Goal: Information Seeking & Learning: Learn about a topic

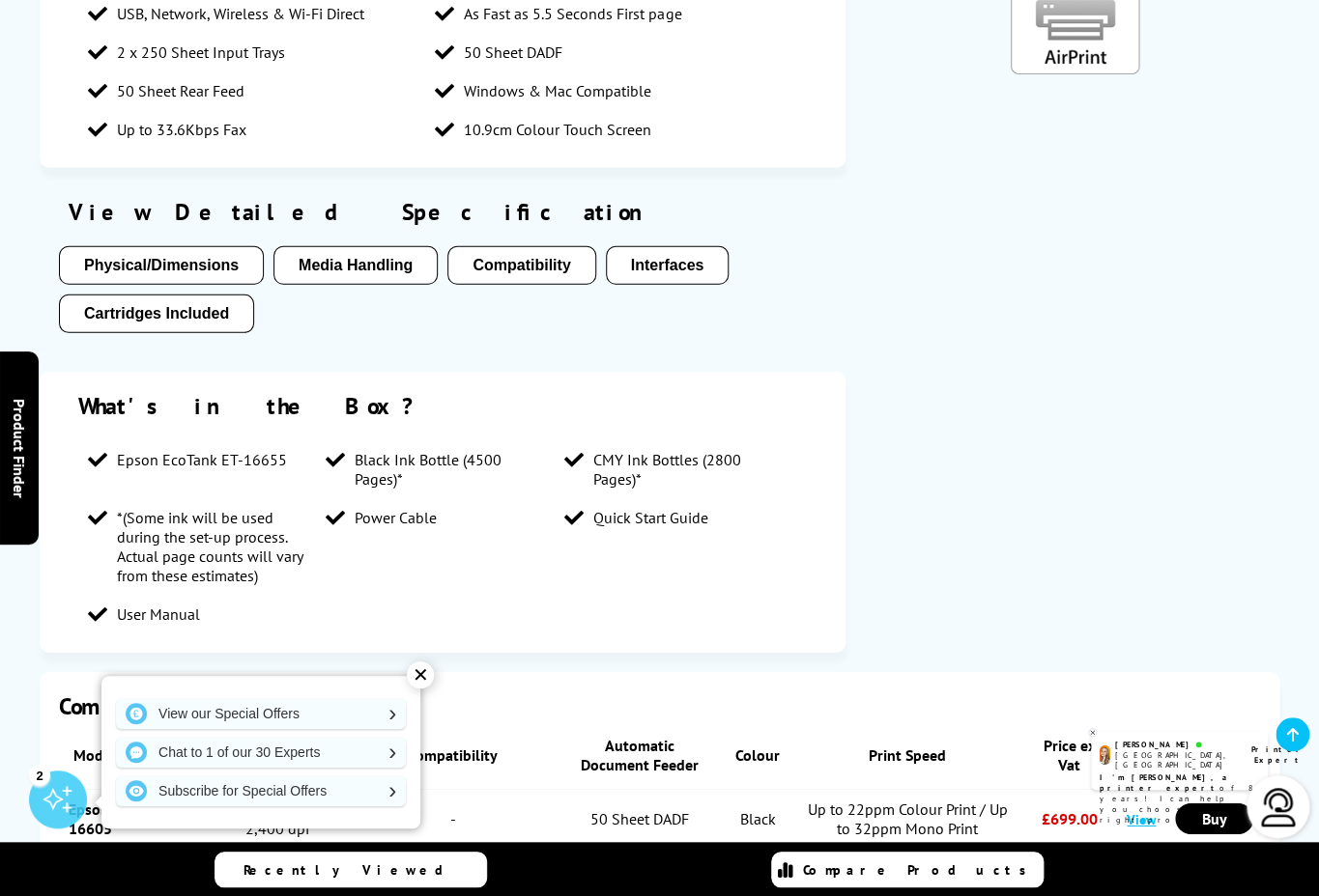
scroll to position [1830, 0]
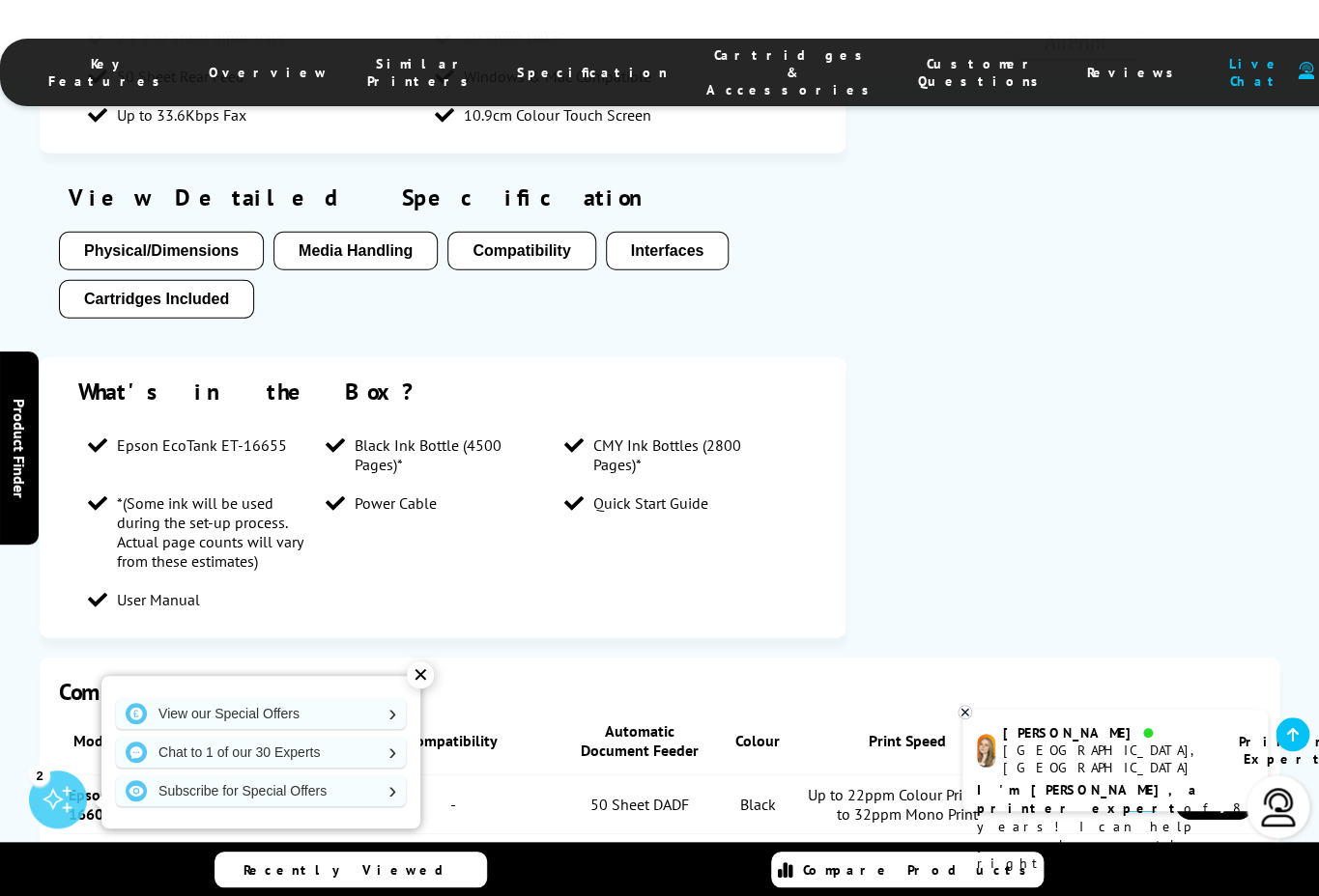
click at [367, 232] on button "Media Handling" at bounding box center [355, 251] width 164 height 39
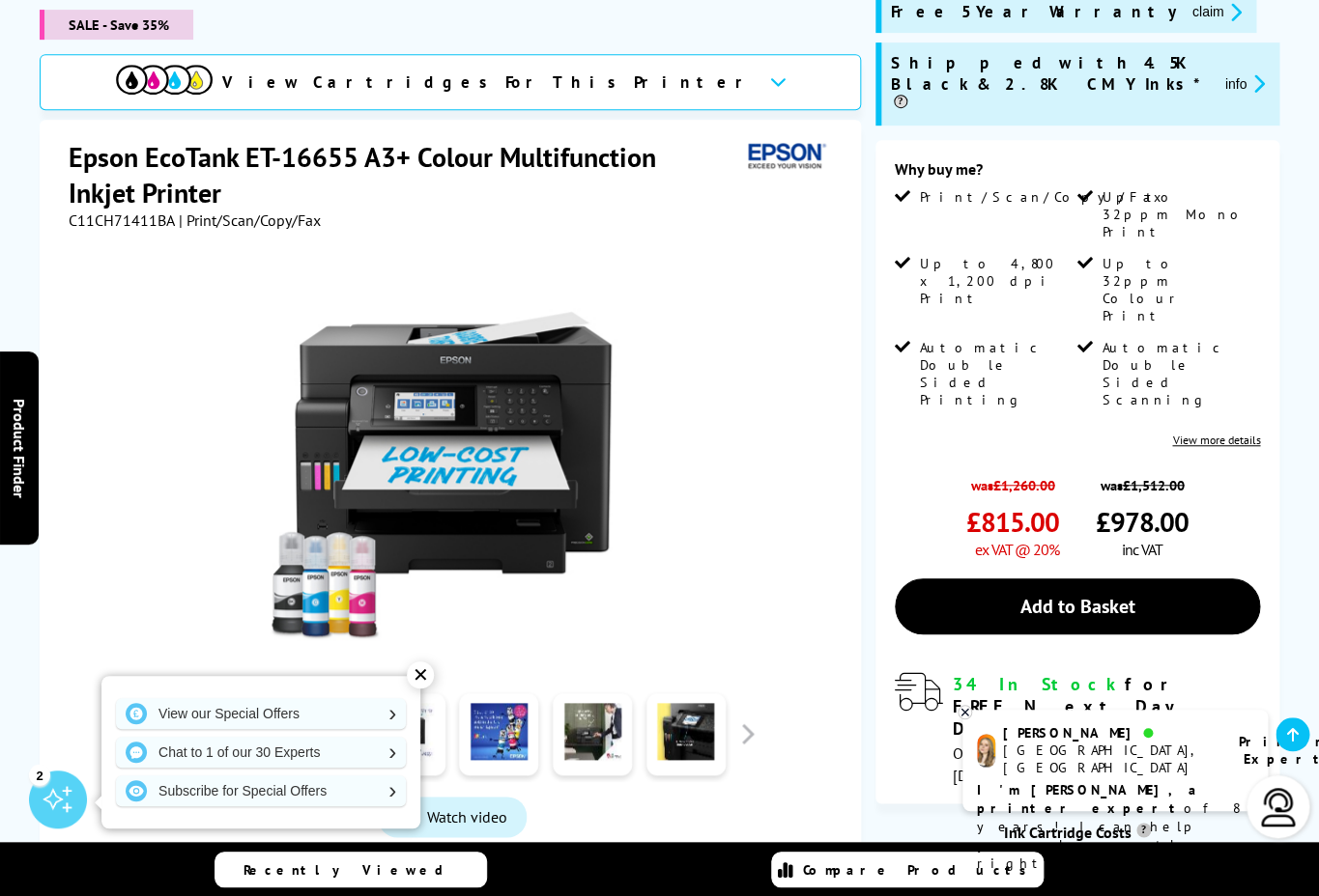
scroll to position [291, 0]
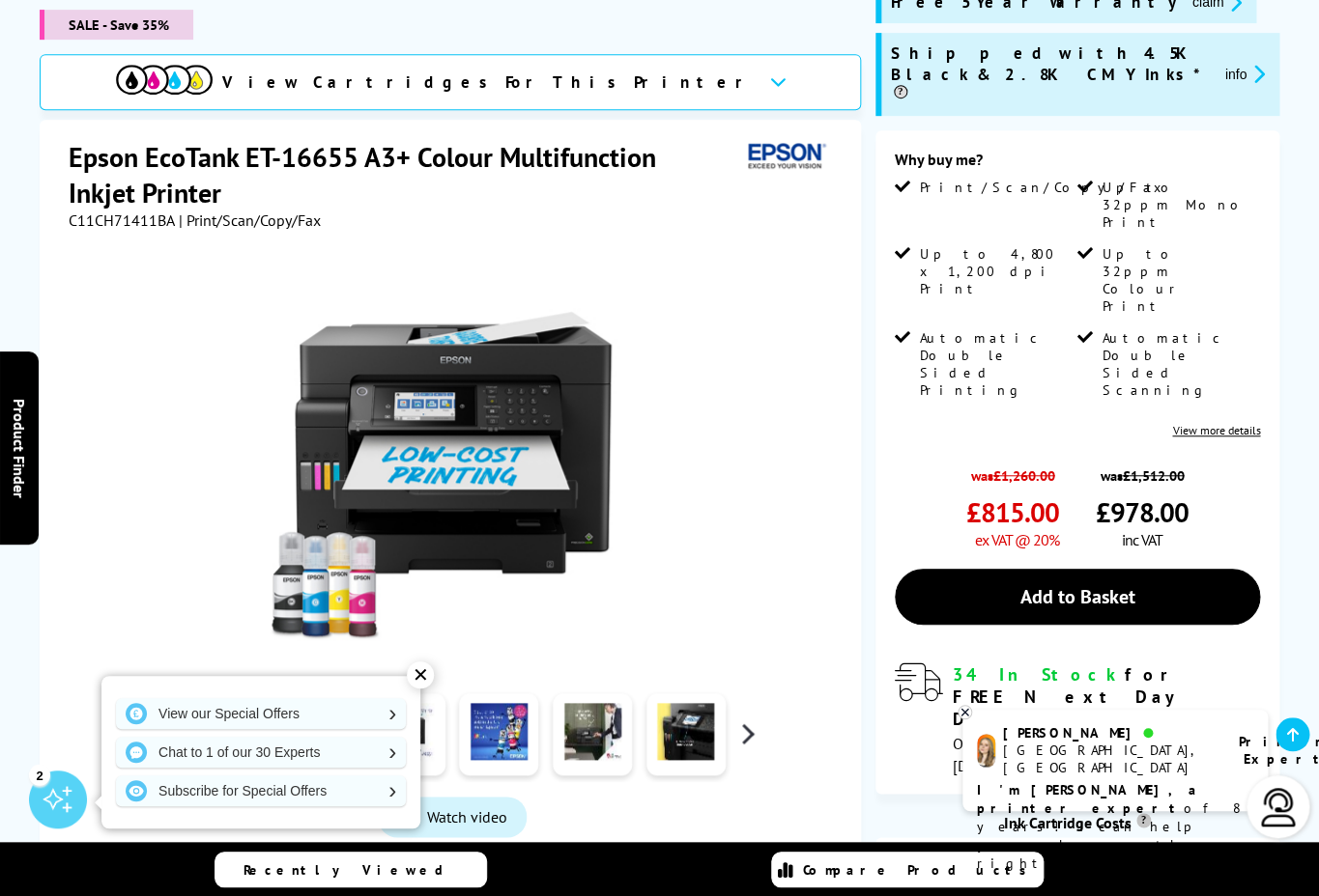
click at [753, 719] on button "button" at bounding box center [747, 734] width 29 height 29
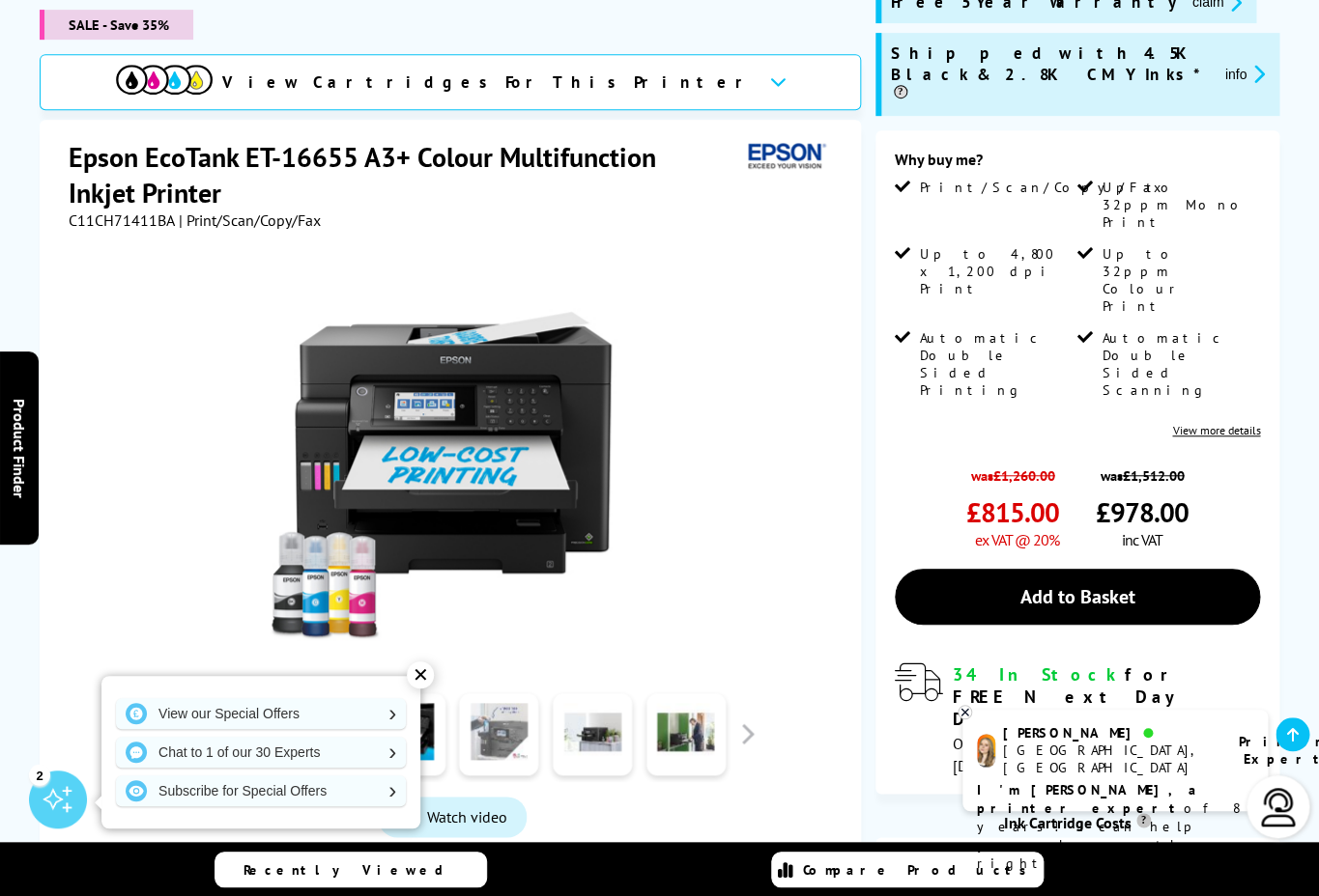
click at [511, 716] on link at bounding box center [499, 734] width 80 height 83
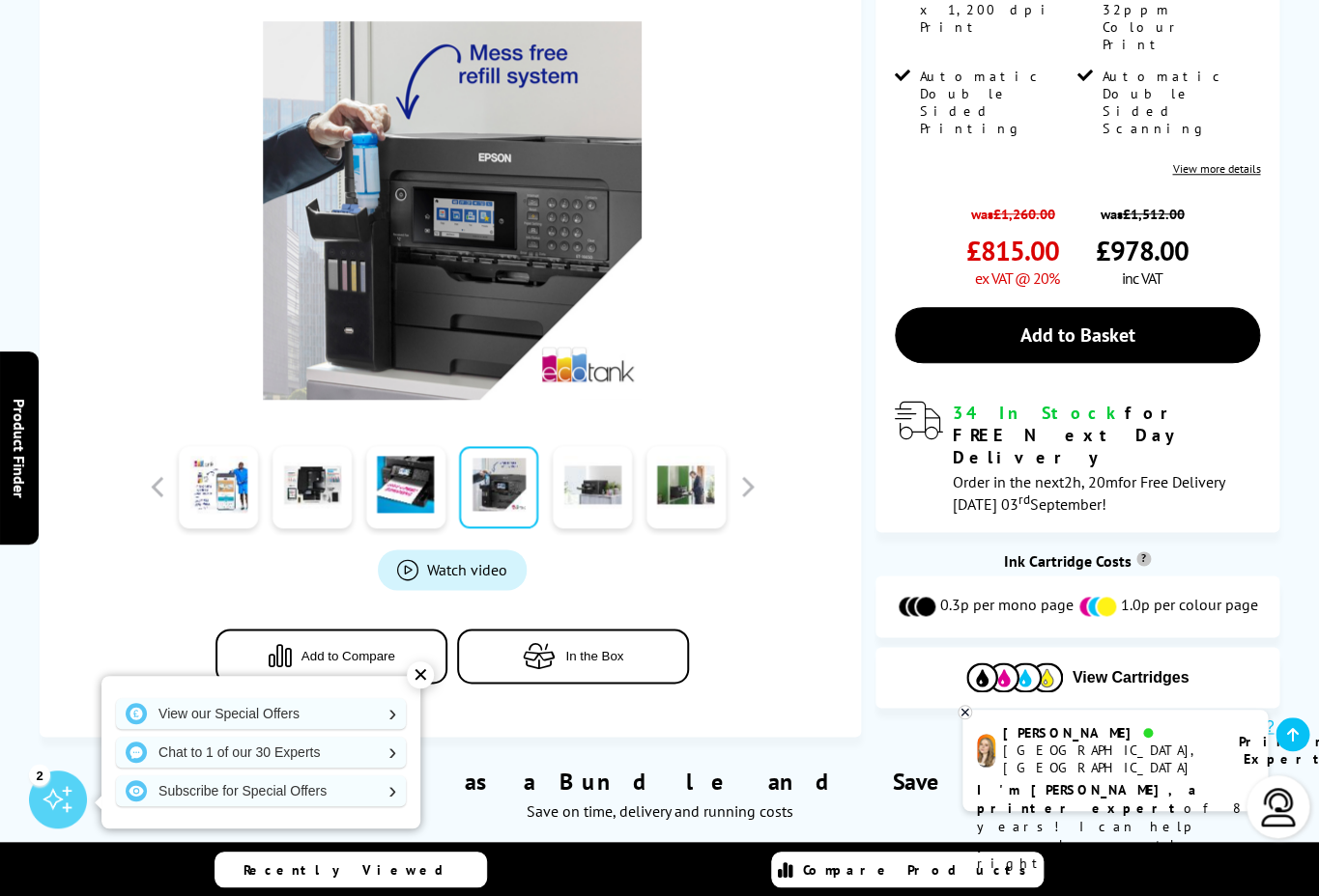
scroll to position [555, 0]
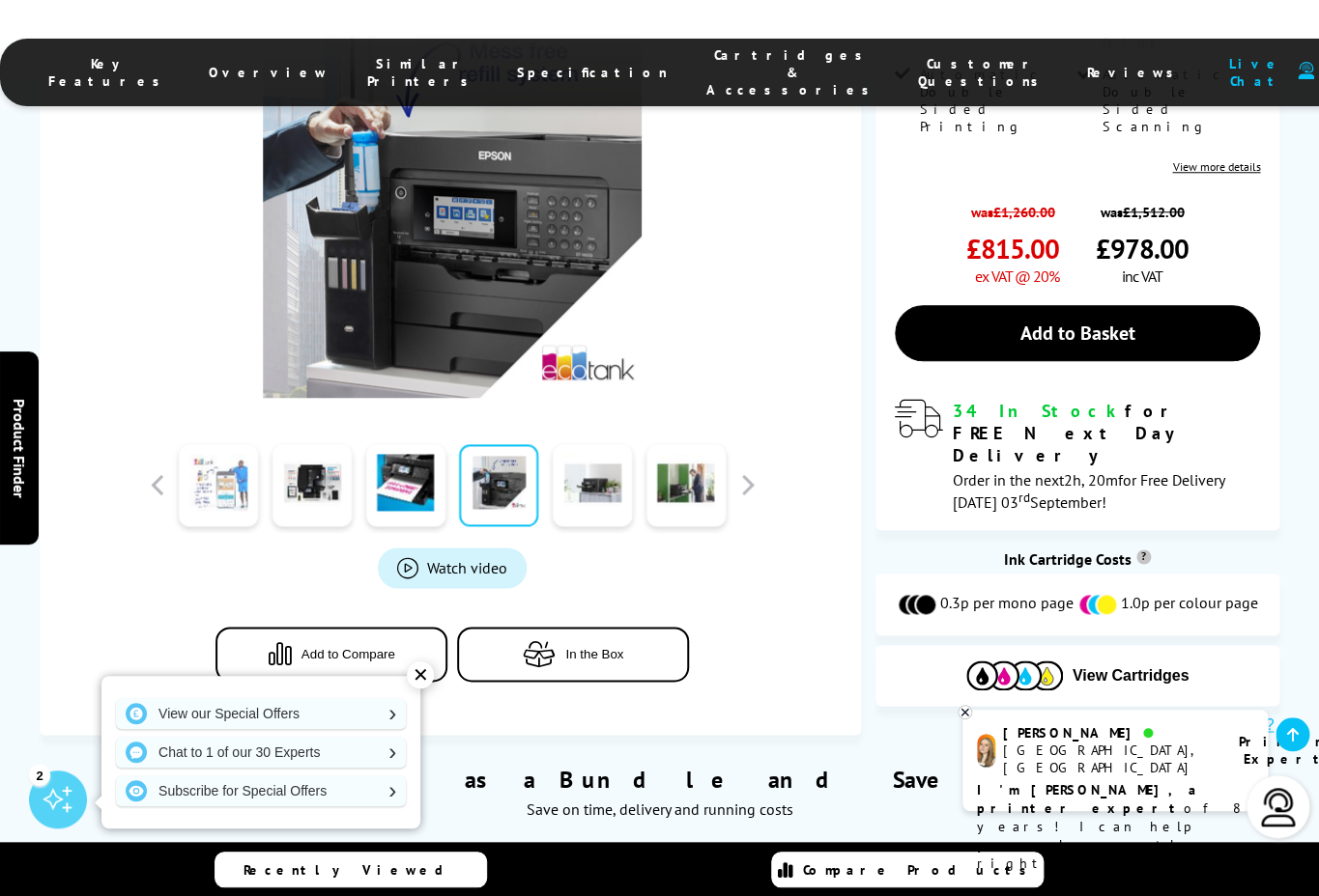
click at [221, 450] on link at bounding box center [219, 485] width 80 height 83
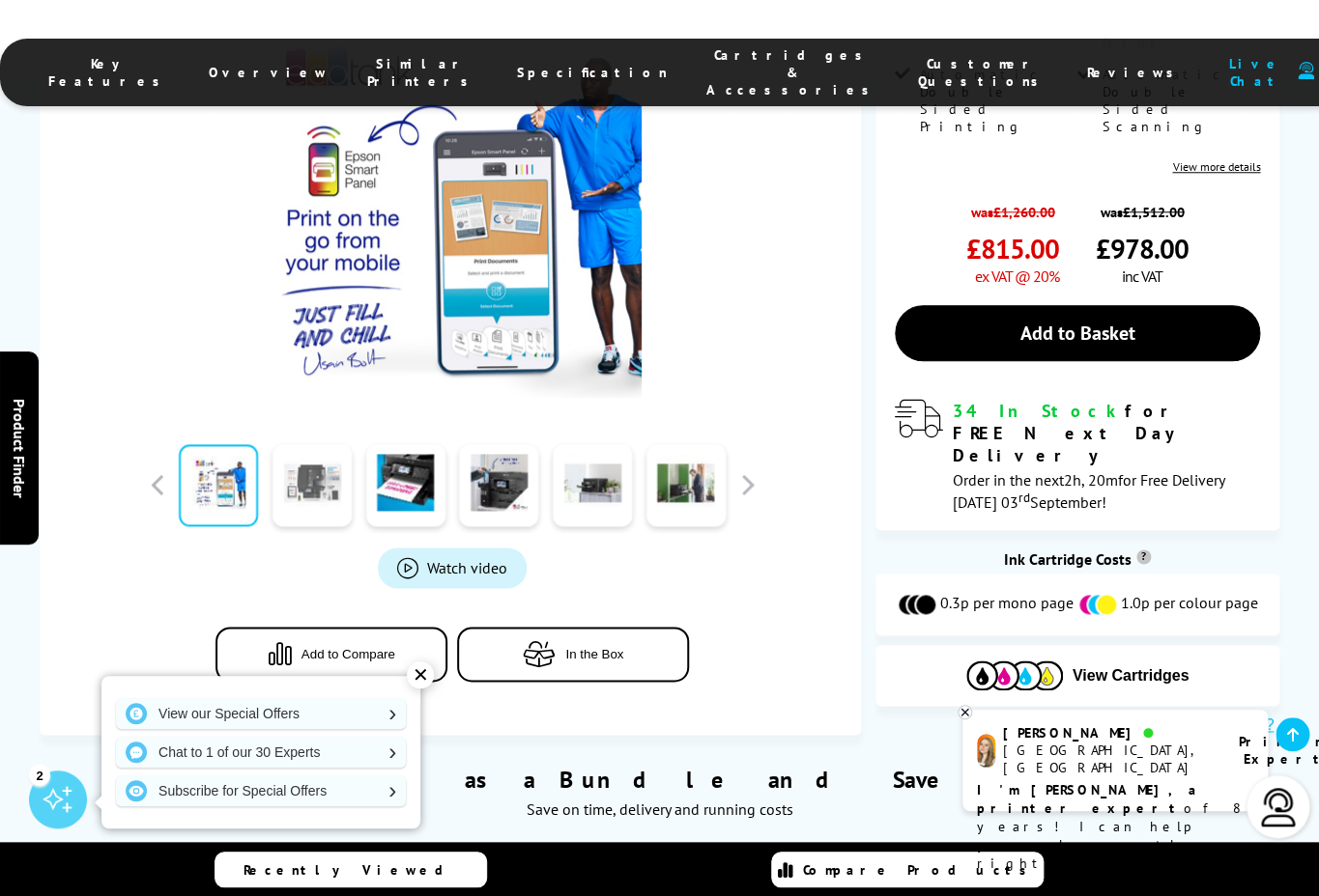
click at [329, 458] on link at bounding box center [313, 485] width 80 height 83
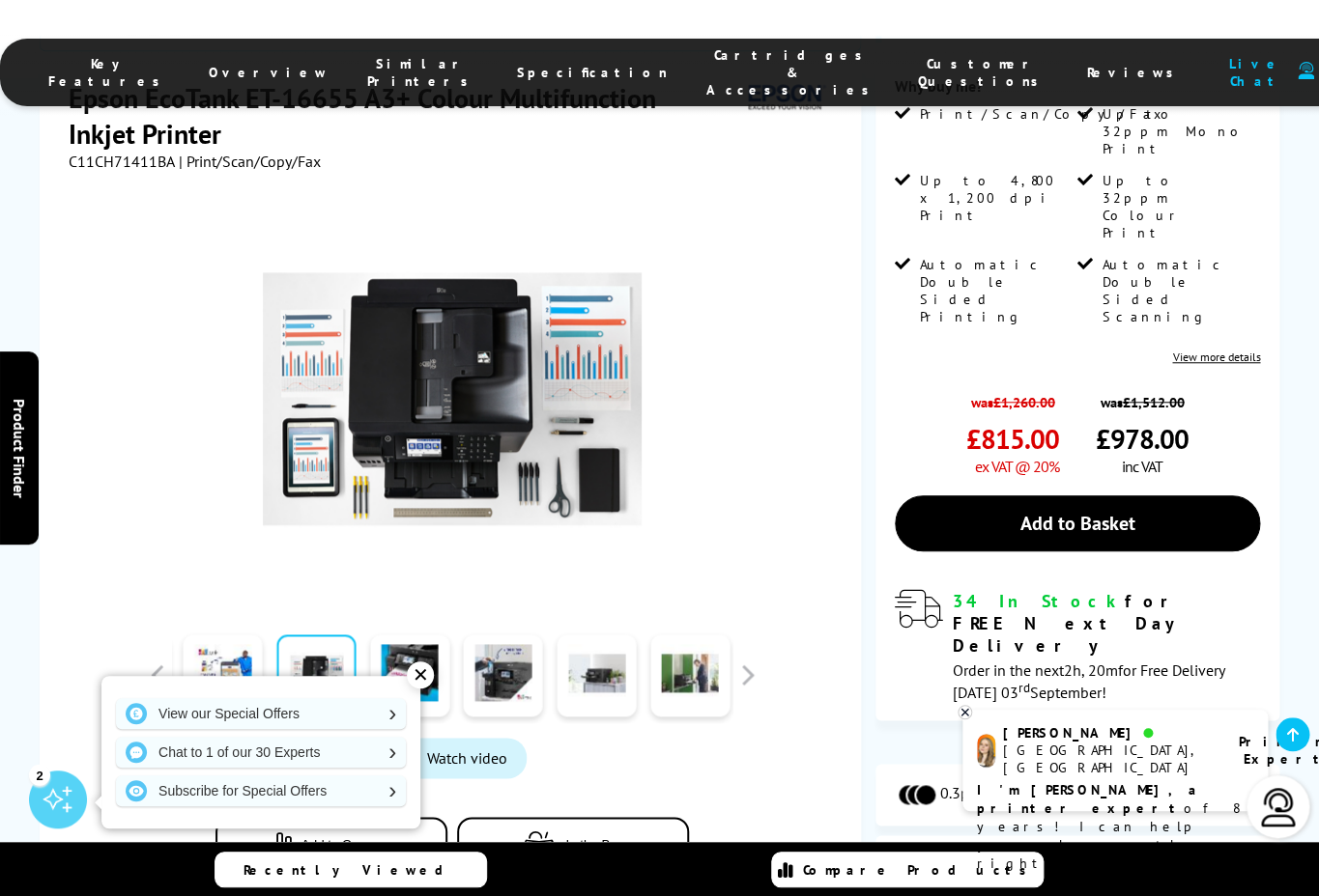
scroll to position [369, 0]
